Goal: Find specific page/section: Find specific page/section

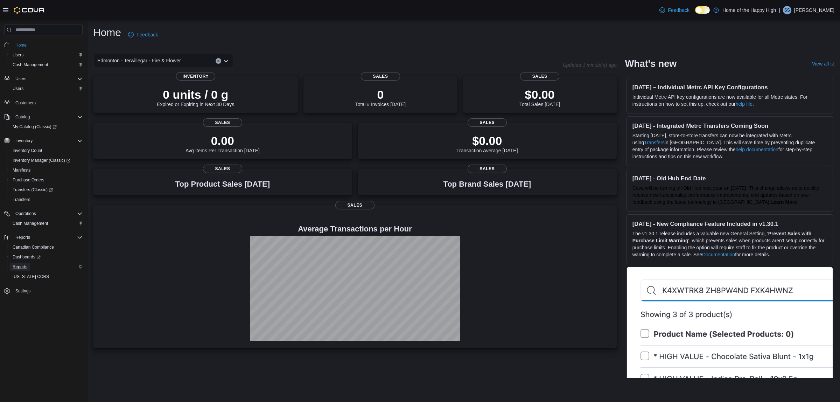
click at [22, 265] on span "Reports" at bounding box center [20, 267] width 15 height 6
